Goal: Navigation & Orientation: Find specific page/section

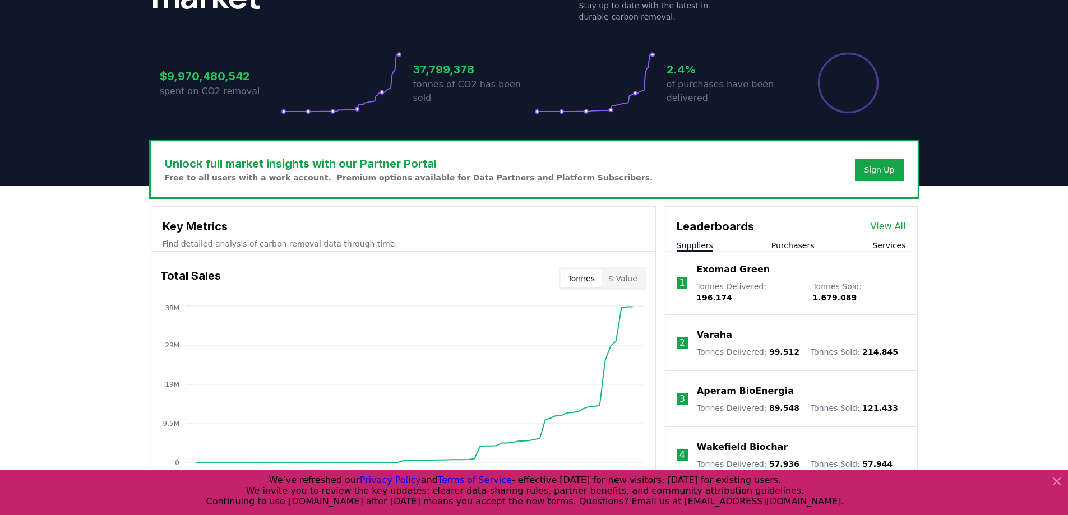
scroll to position [411, 0]
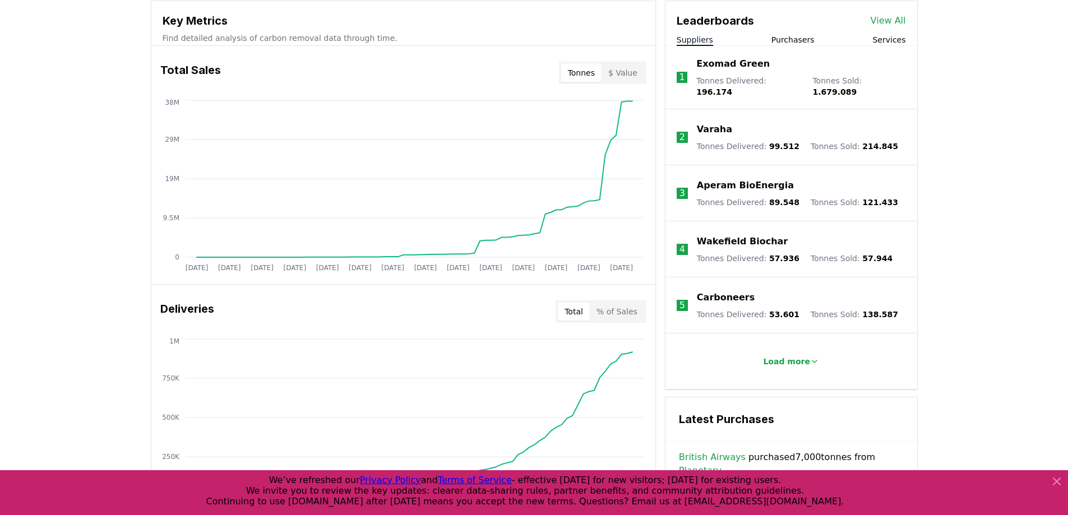
click at [633, 69] on button "$ Value" at bounding box center [623, 73] width 43 height 18
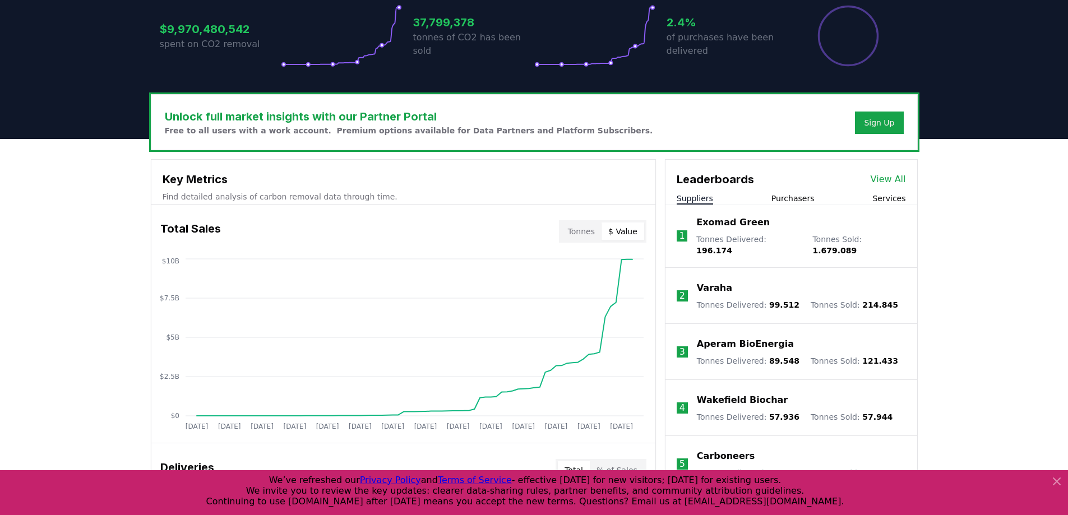
scroll to position [0, 0]
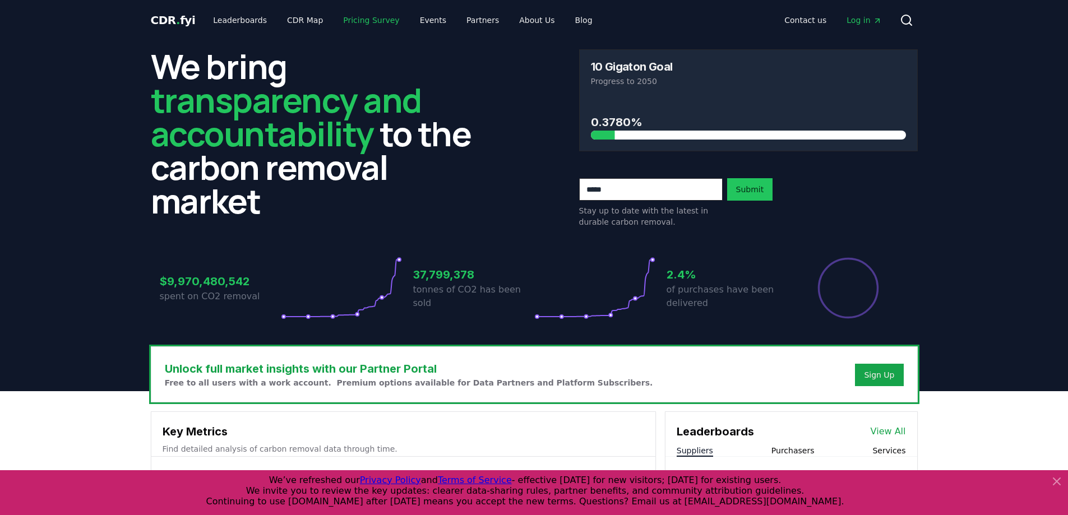
click at [364, 17] on link "Pricing Survey" at bounding box center [371, 20] width 74 height 20
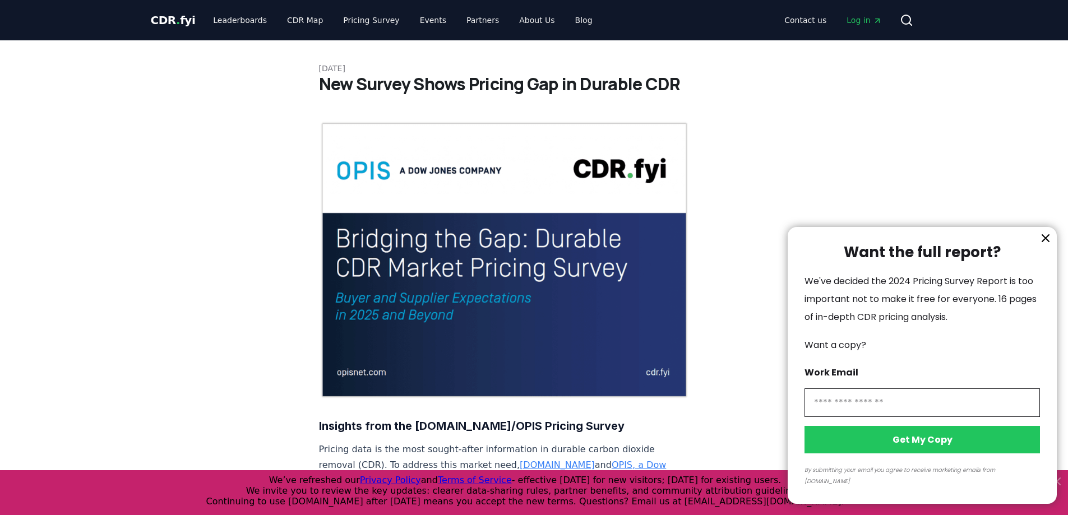
click at [234, 20] on div at bounding box center [534, 257] width 1068 height 515
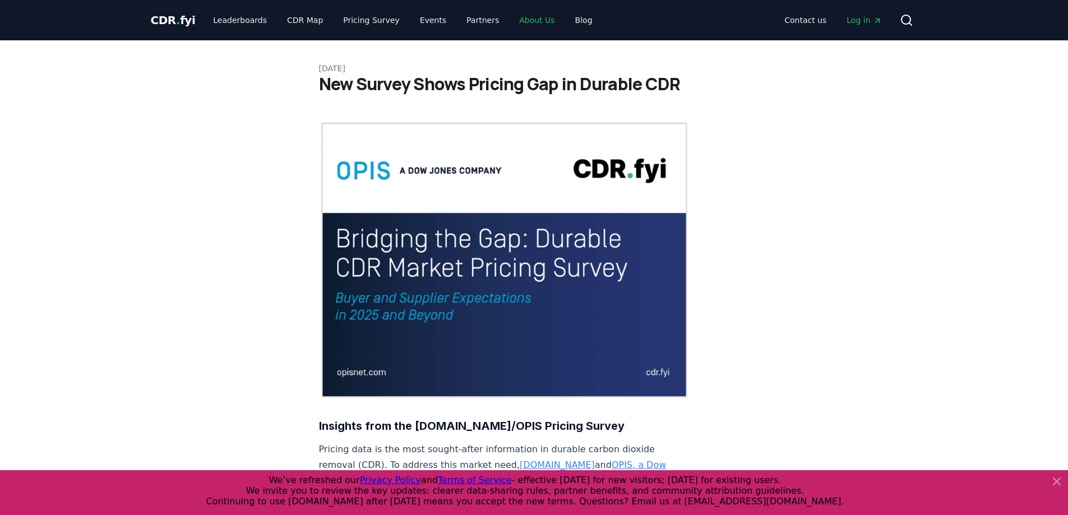
click at [512, 15] on link "About Us" at bounding box center [536, 20] width 53 height 20
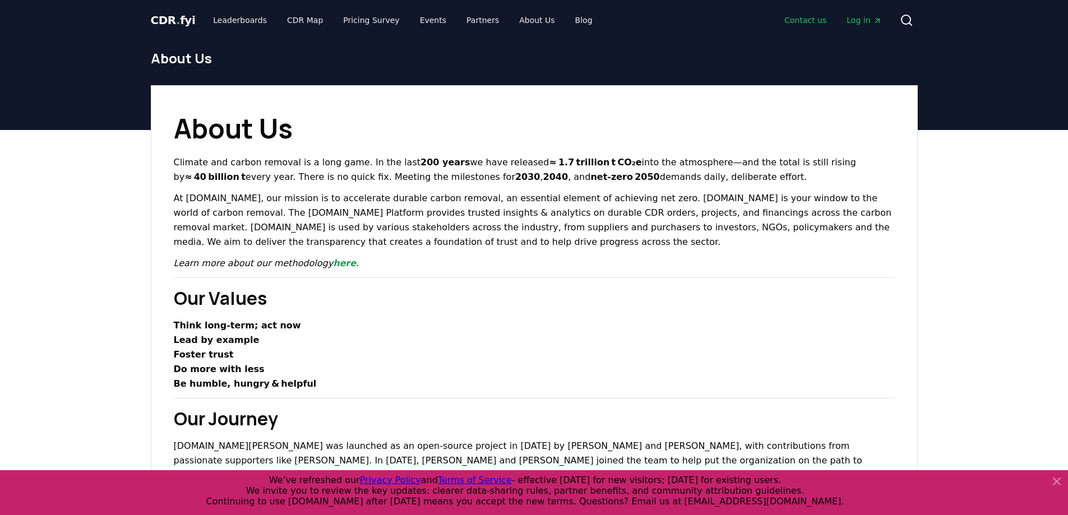
click at [817, 20] on link "Contact us" at bounding box center [805, 20] width 60 height 20
